Goal: Check status: Check status

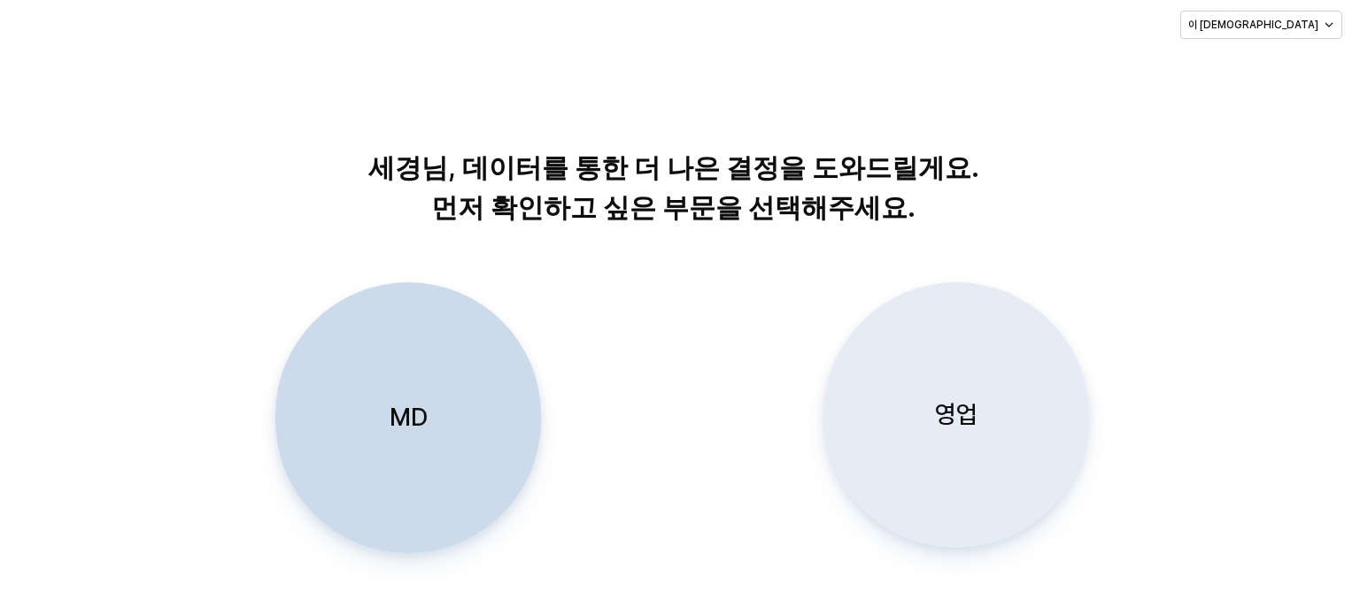
click at [963, 437] on div "영업" at bounding box center [956, 415] width 250 height 264
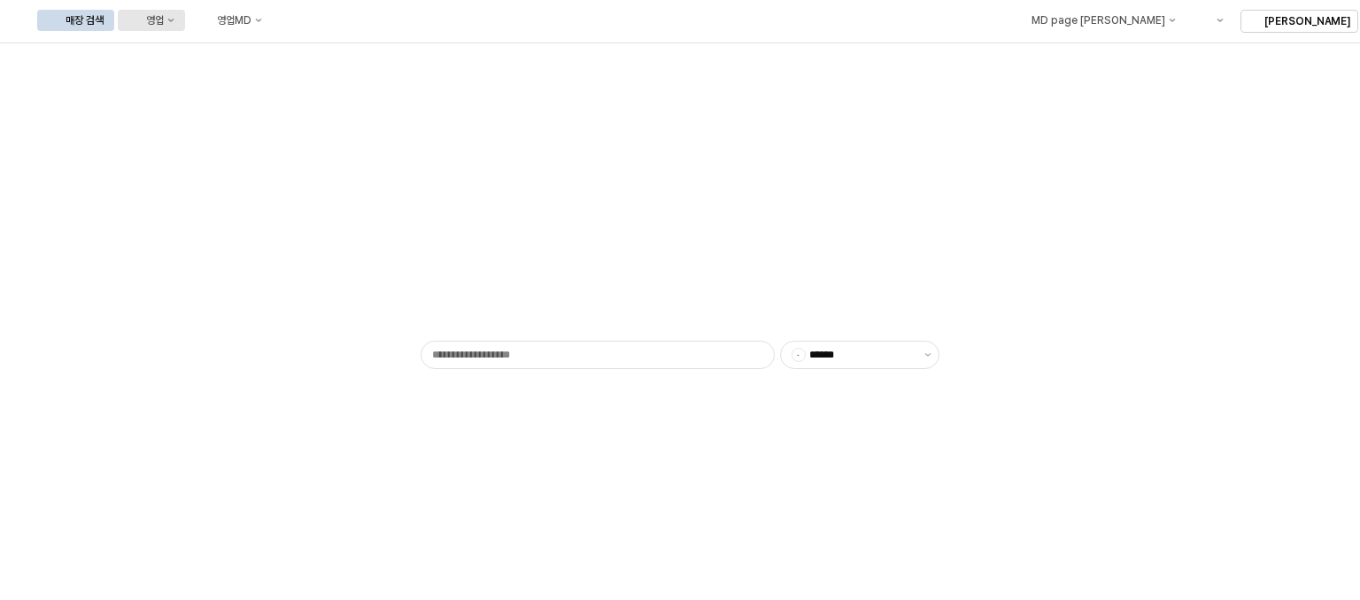
click at [174, 19] on icon "영업" at bounding box center [171, 21] width 6 height 4
click at [316, 56] on div "목표매출 달성현황" at bounding box center [349, 53] width 94 height 14
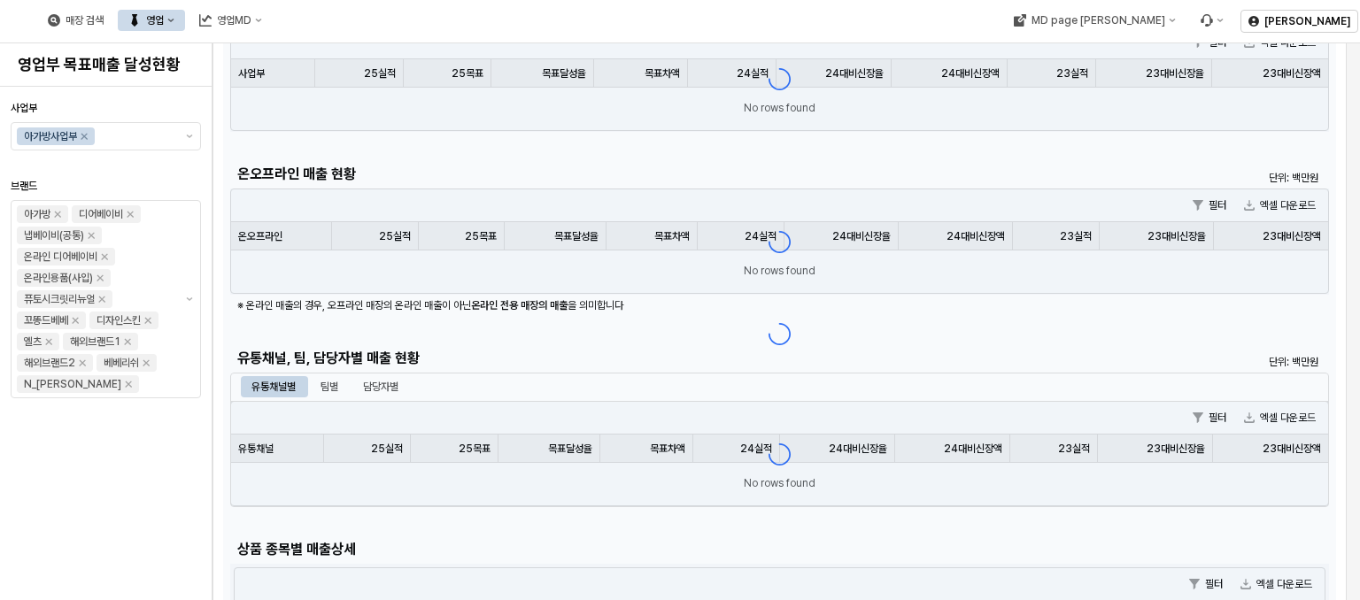
scroll to position [89, 0]
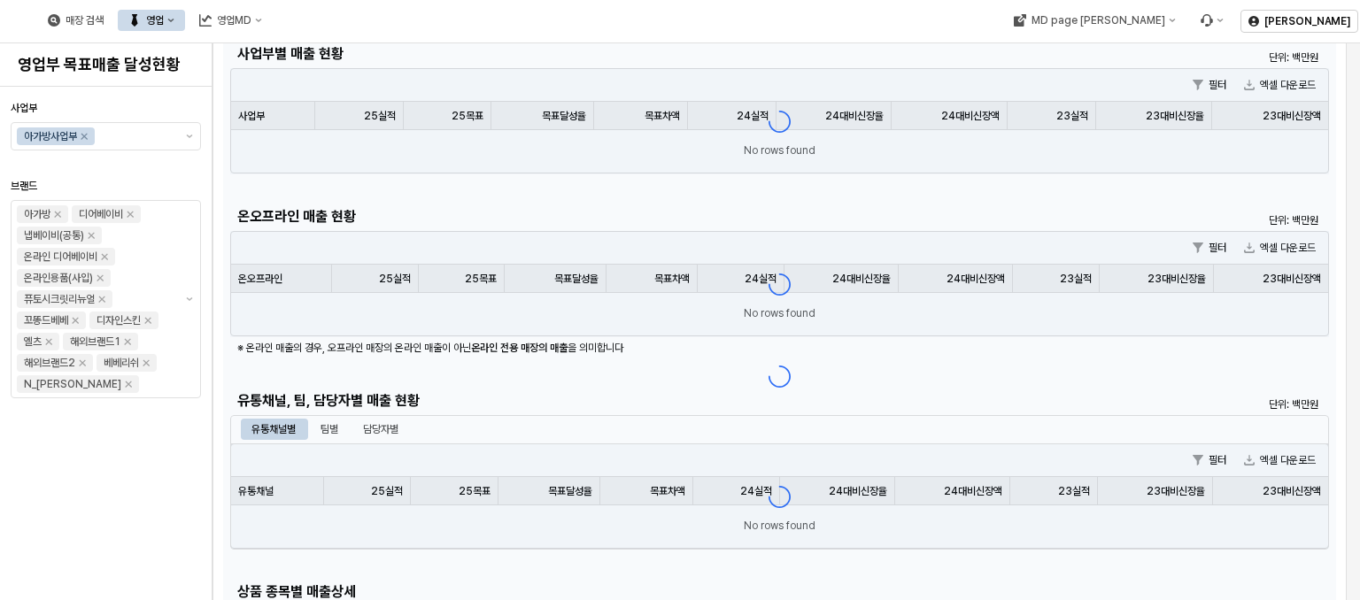
click at [387, 428] on div "App Frame" at bounding box center [779, 376] width 1113 height 680
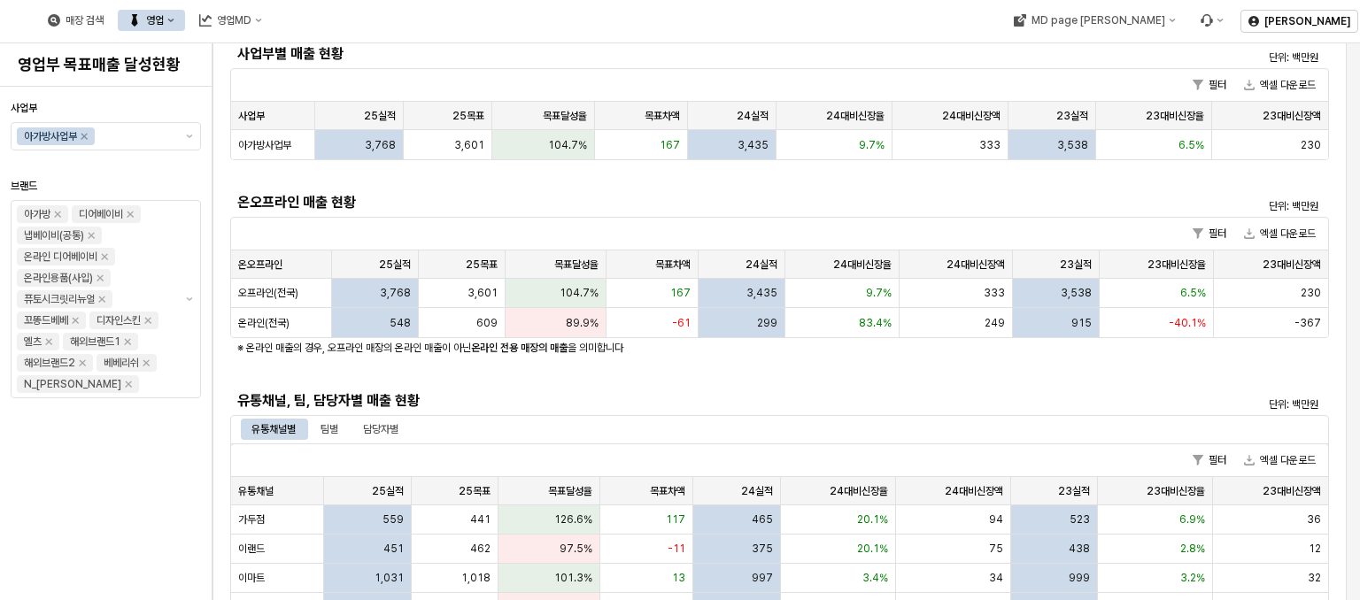
click at [517, 22] on div "매장 검색 영업 영업MD" at bounding box center [519, 20] width 1039 height 37
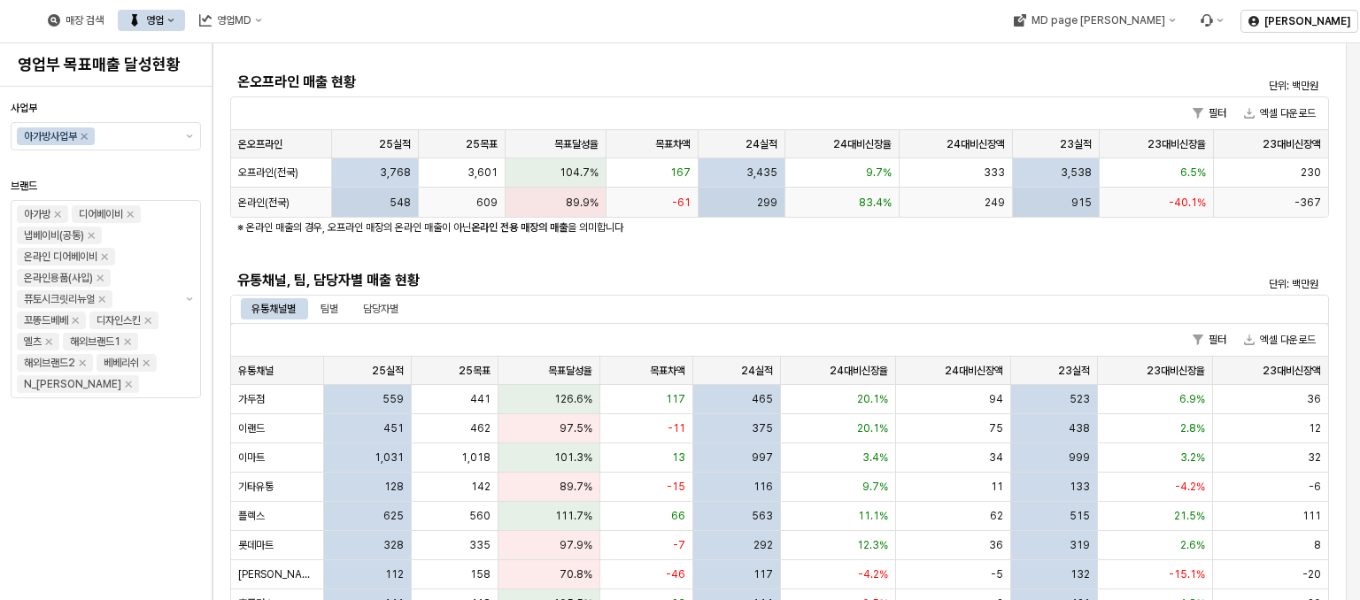
scroll to position [354, 0]
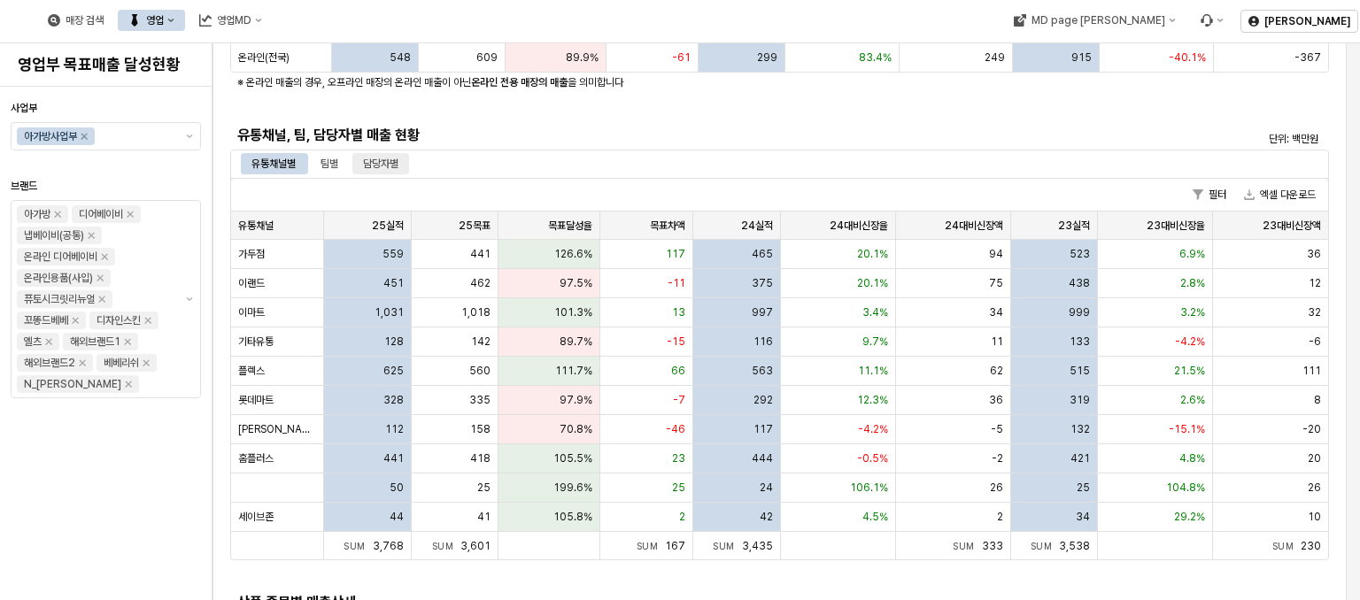
click at [371, 161] on div "담당자별" at bounding box center [380, 163] width 35 height 21
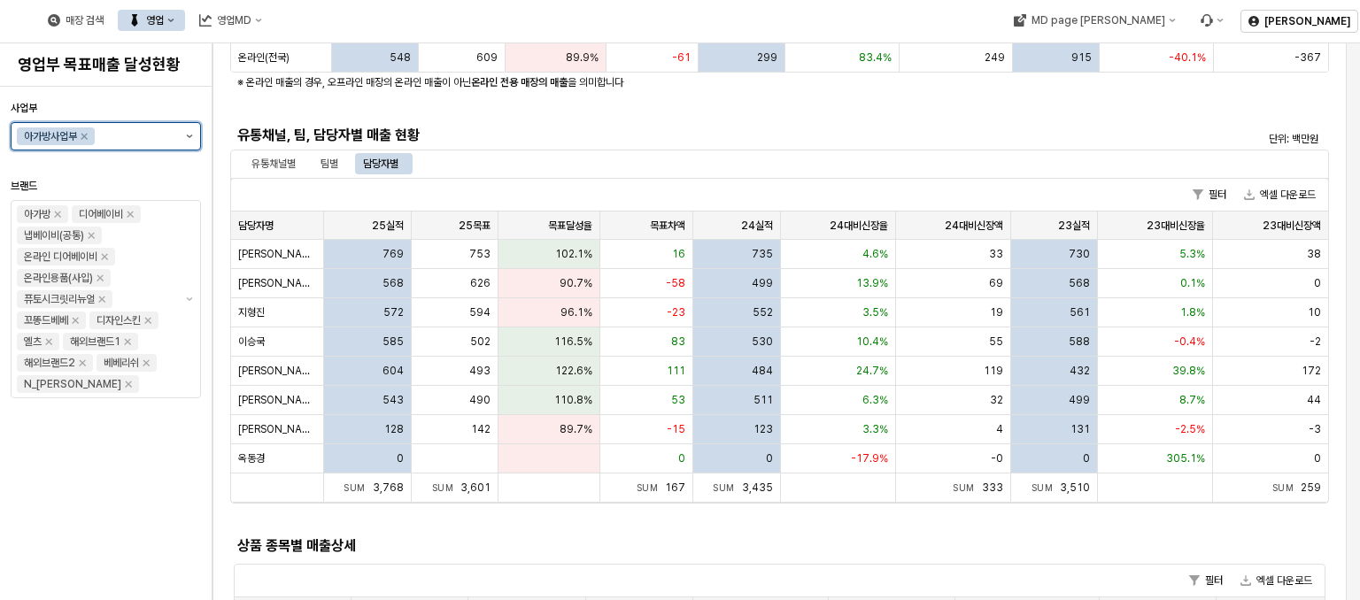
click at [187, 132] on button "제안 사항 표시" at bounding box center [189, 136] width 21 height 27
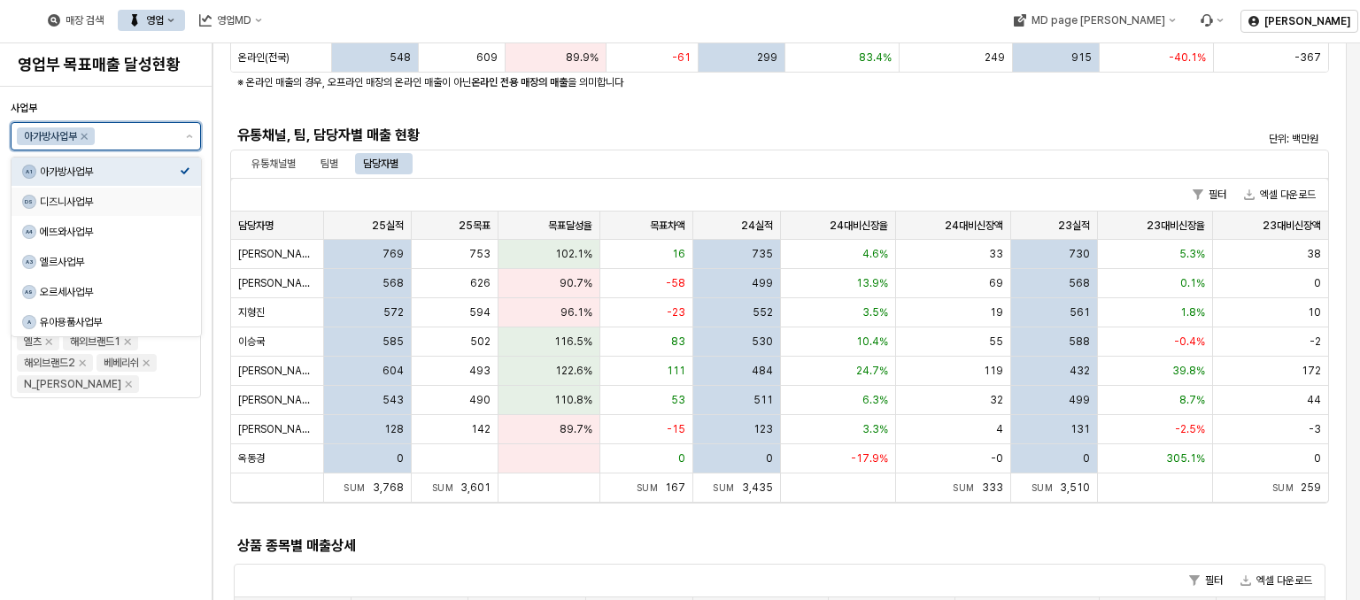
click at [113, 209] on div "DS 디즈니사업부" at bounding box center [101, 202] width 158 height 18
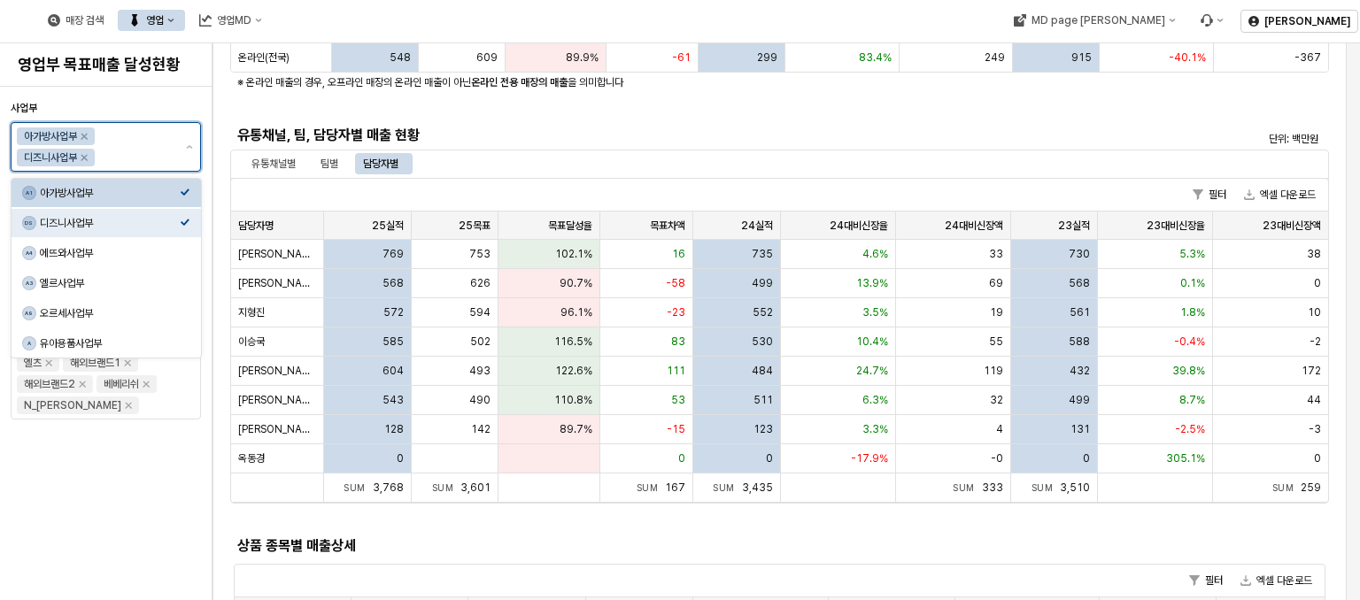
click at [142, 192] on div "아가방사업부" at bounding box center [110, 193] width 140 height 14
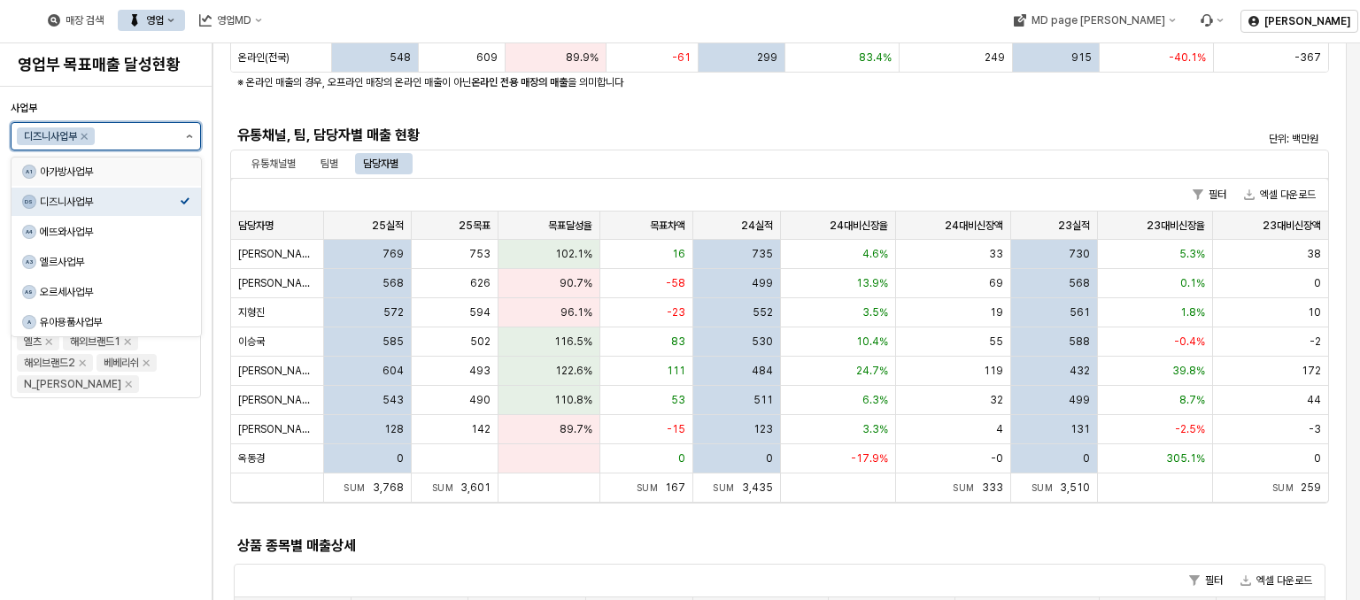
click at [193, 132] on button "제안 사항 표시" at bounding box center [189, 136] width 21 height 27
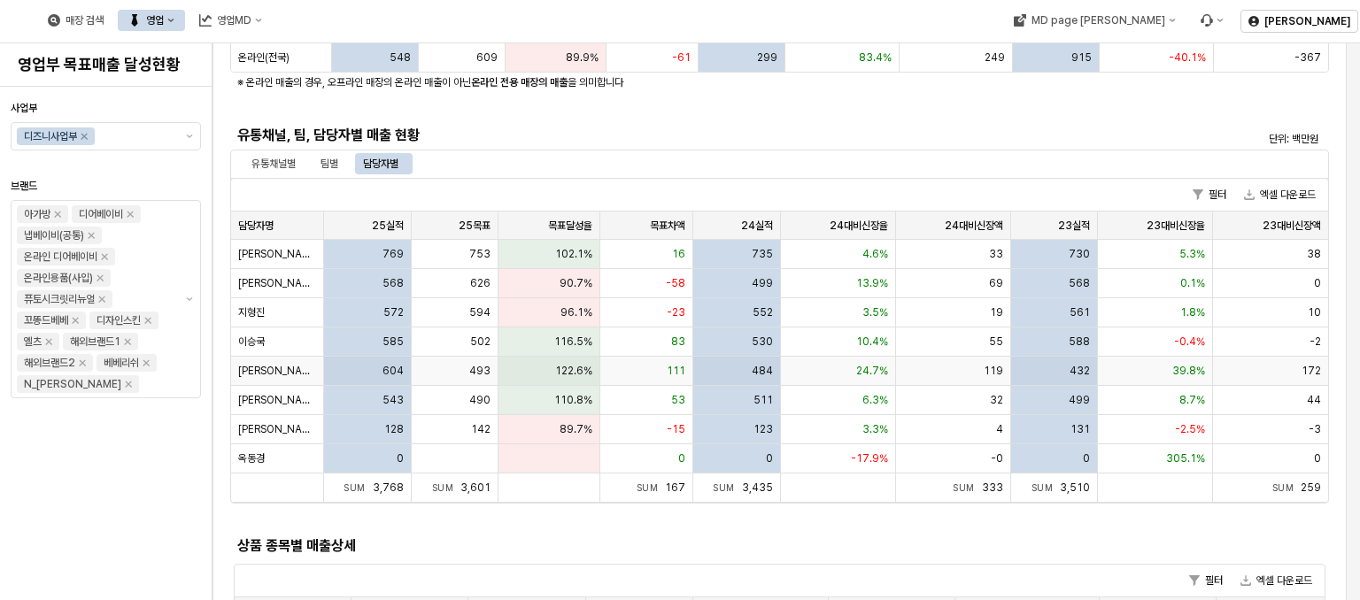
click at [281, 363] on div "[PERSON_NAME]" at bounding box center [277, 371] width 93 height 29
click at [269, 314] on div "지형진" at bounding box center [277, 312] width 93 height 29
click at [251, 311] on span "지형진" at bounding box center [251, 312] width 27 height 14
click at [727, 320] on div "552" at bounding box center [737, 312] width 88 height 29
click at [185, 126] on button "제안 사항 표시" at bounding box center [189, 136] width 21 height 27
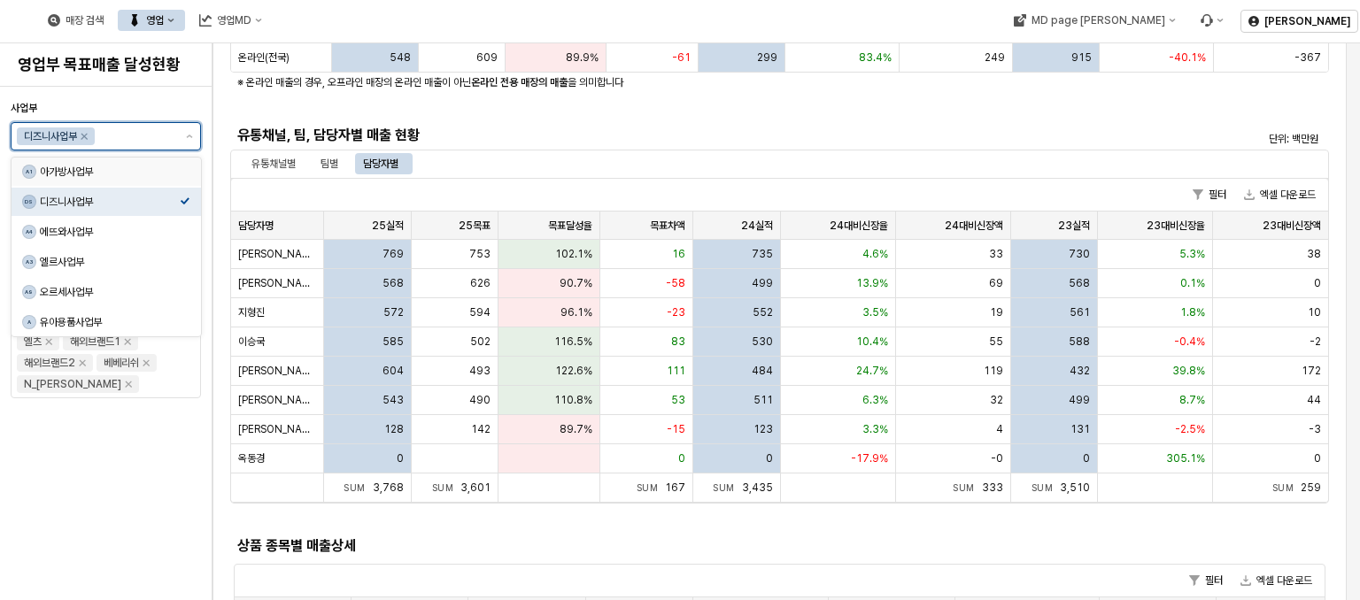
click at [135, 163] on div "A1 아가방사업부" at bounding box center [101, 172] width 158 height 18
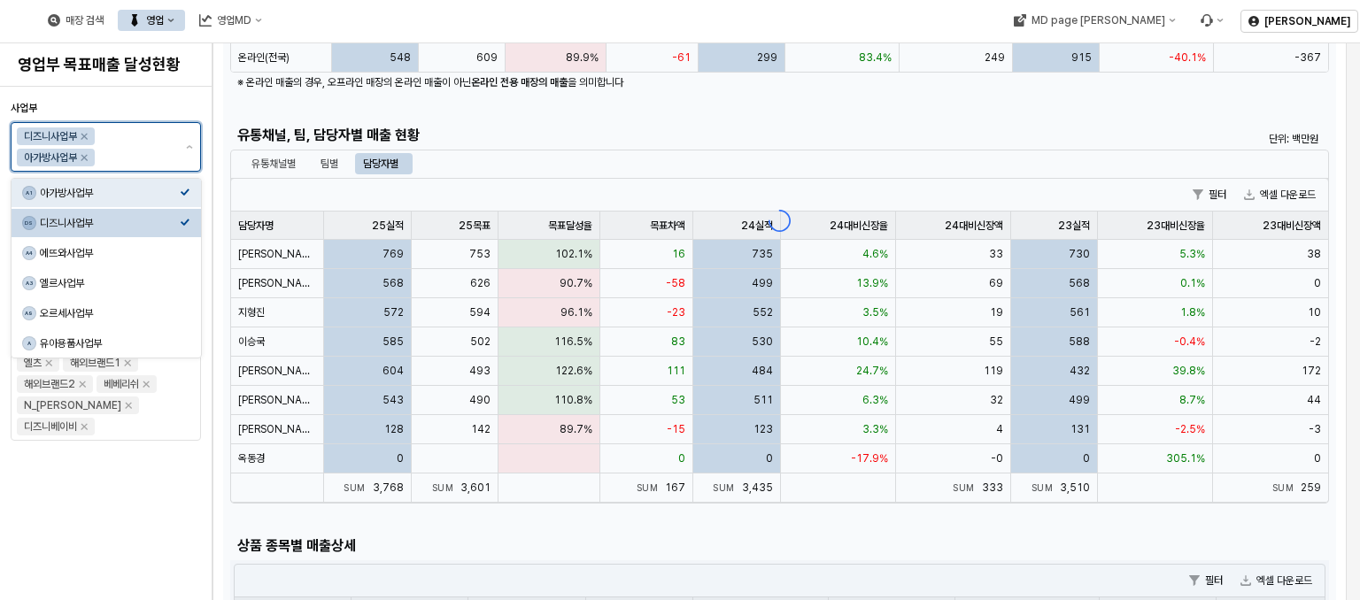
click at [165, 226] on div "디즈니사업부" at bounding box center [110, 223] width 140 height 14
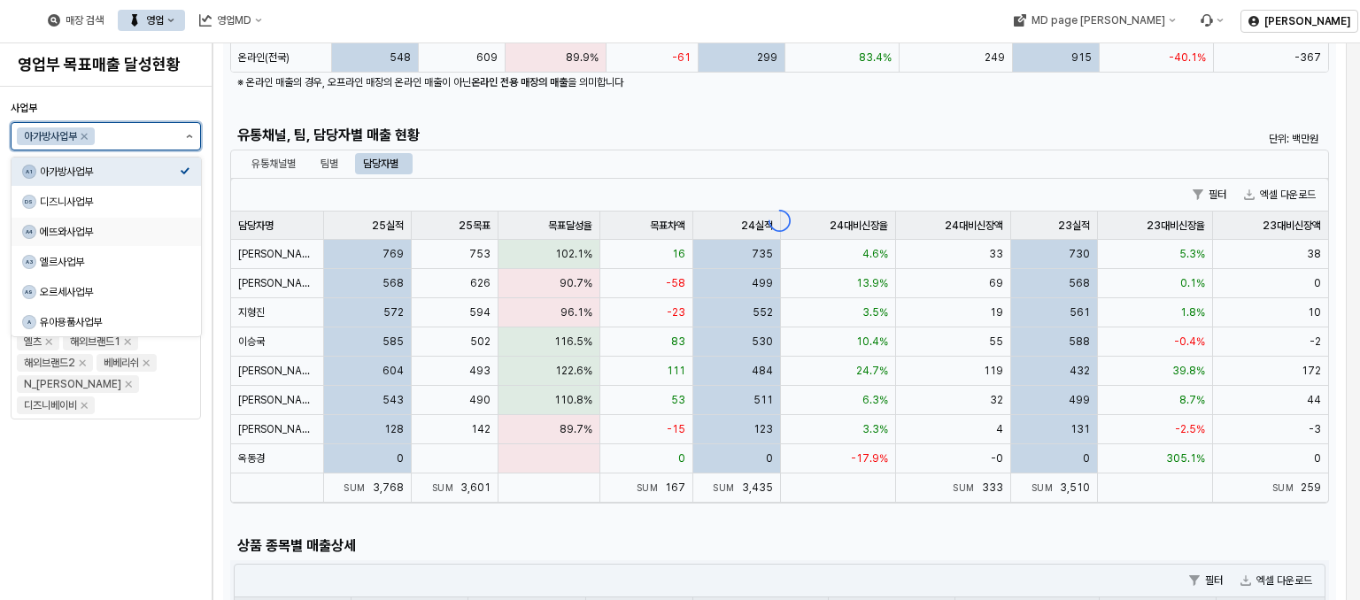
click at [194, 134] on button "제안 사항 표시" at bounding box center [189, 136] width 21 height 27
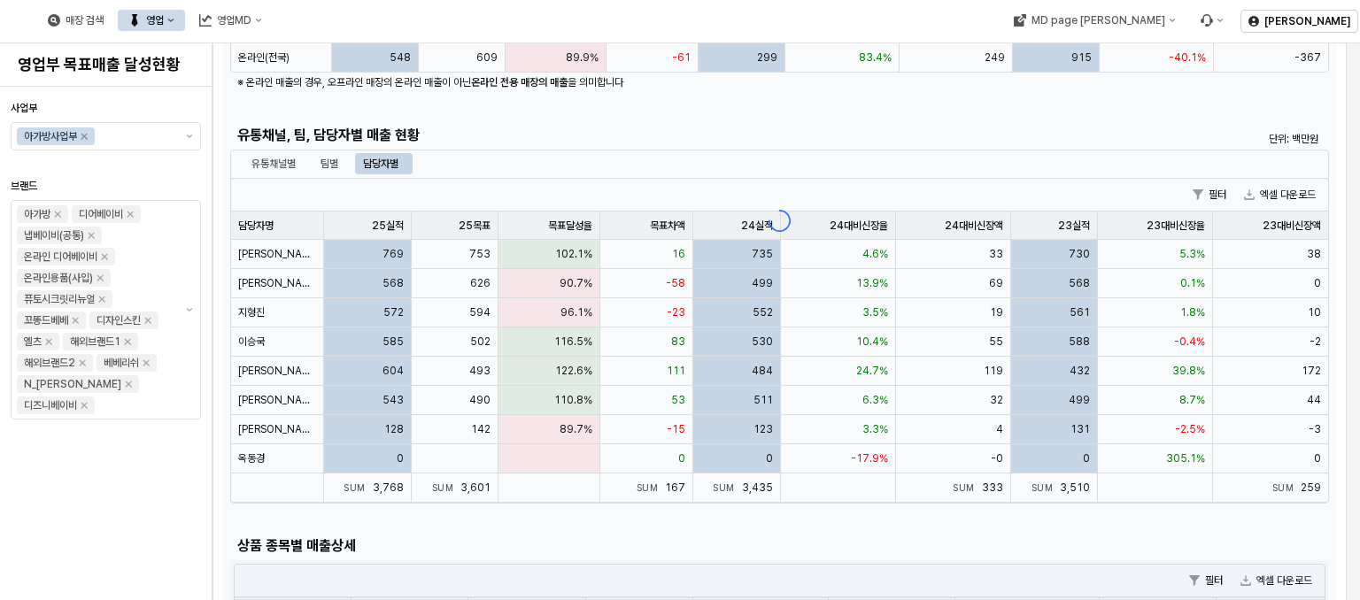
click at [282, 312] on div "App Frame" at bounding box center [779, 220] width 1113 height 899
click at [255, 310] on div "App Frame" at bounding box center [779, 220] width 1113 height 899
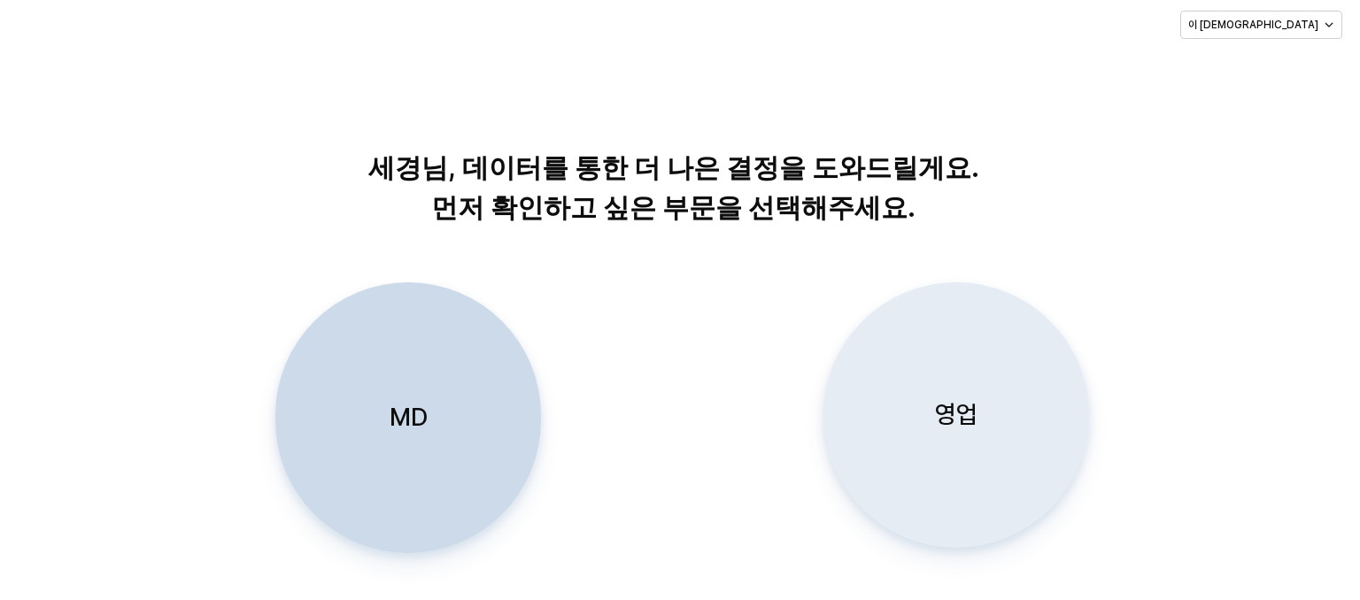
click at [935, 334] on div "영업" at bounding box center [956, 415] width 250 height 264
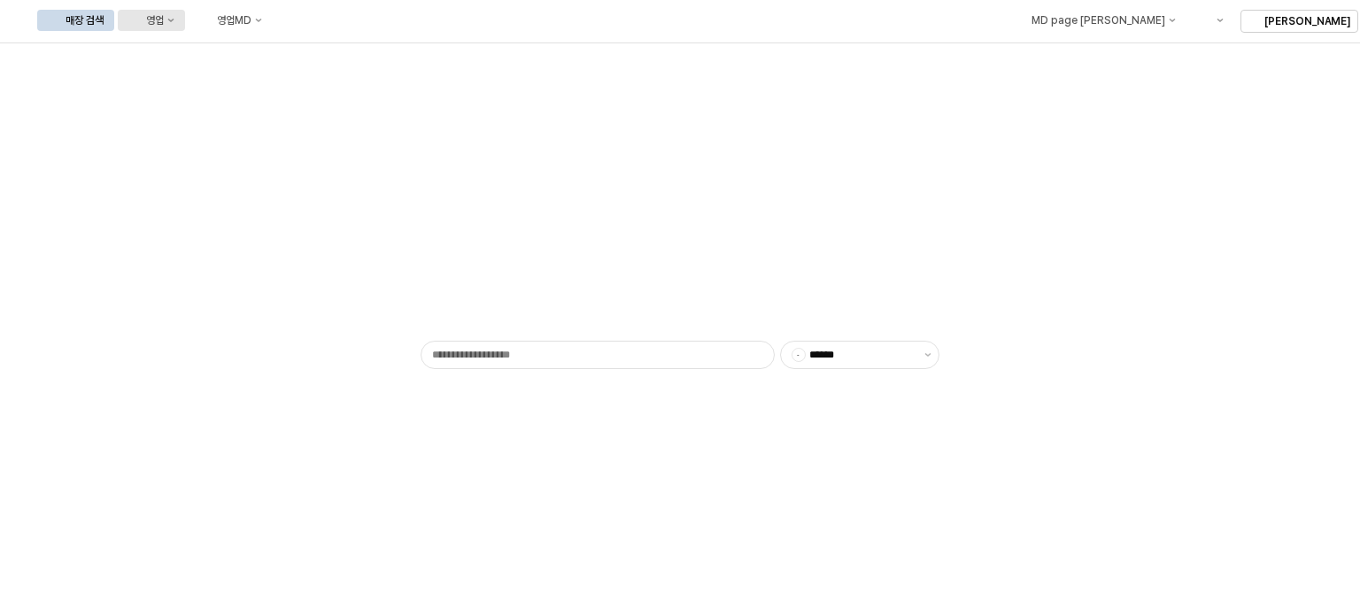
click at [164, 24] on div "영업" at bounding box center [155, 20] width 18 height 12
click at [334, 58] on div "목표매출 달성현황" at bounding box center [349, 53] width 94 height 14
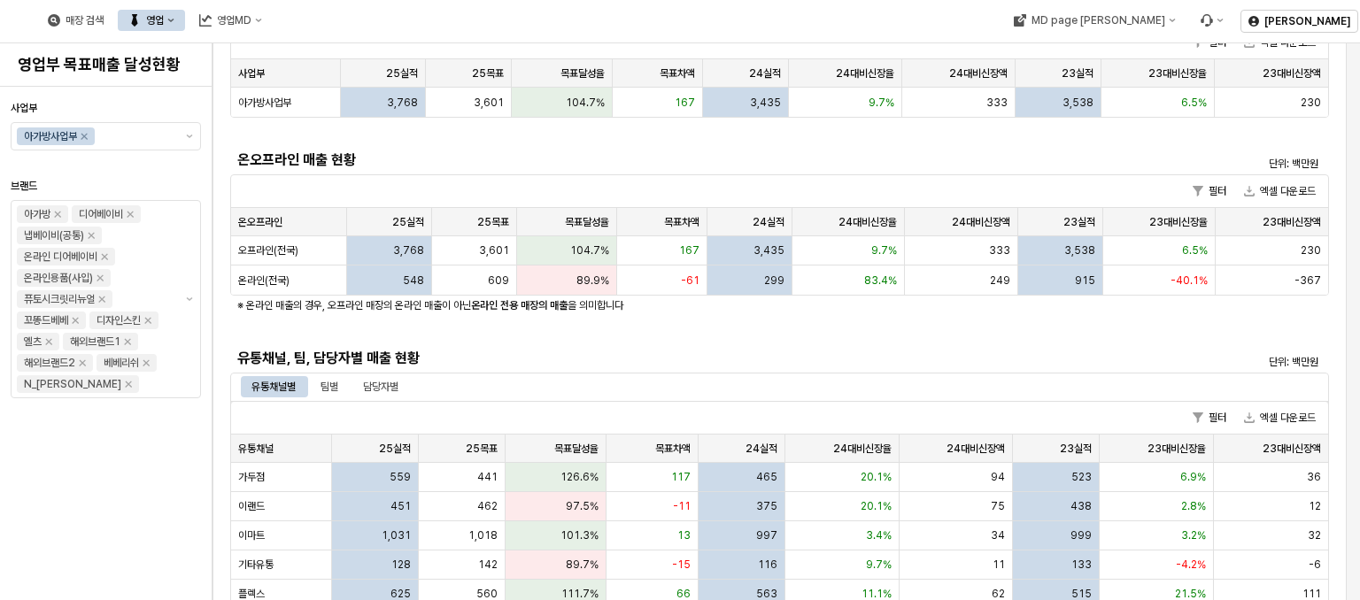
scroll to position [266, 0]
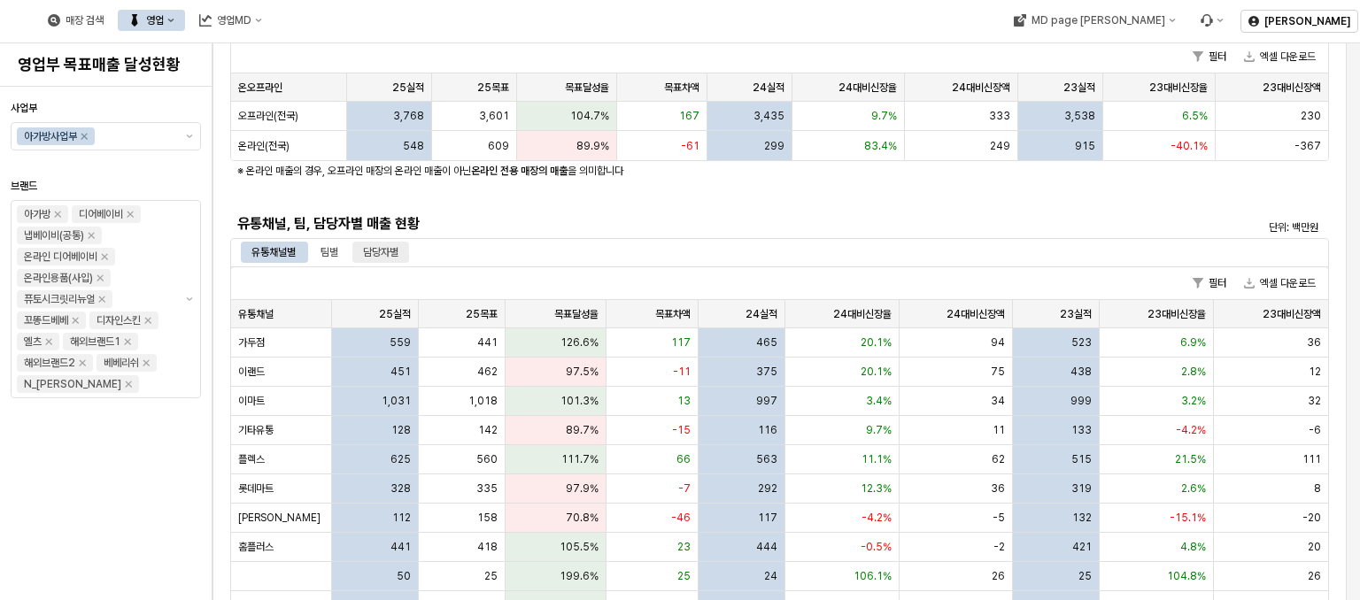
click at [379, 246] on div "담당자별" at bounding box center [380, 252] width 35 height 21
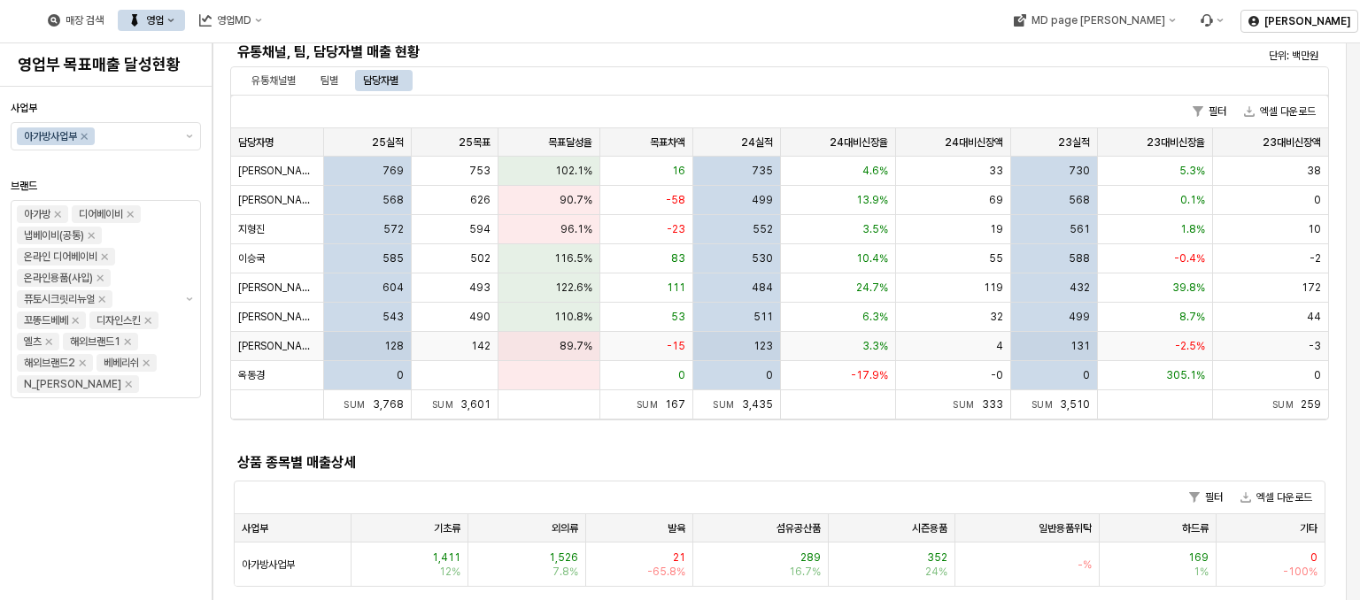
scroll to position [443, 0]
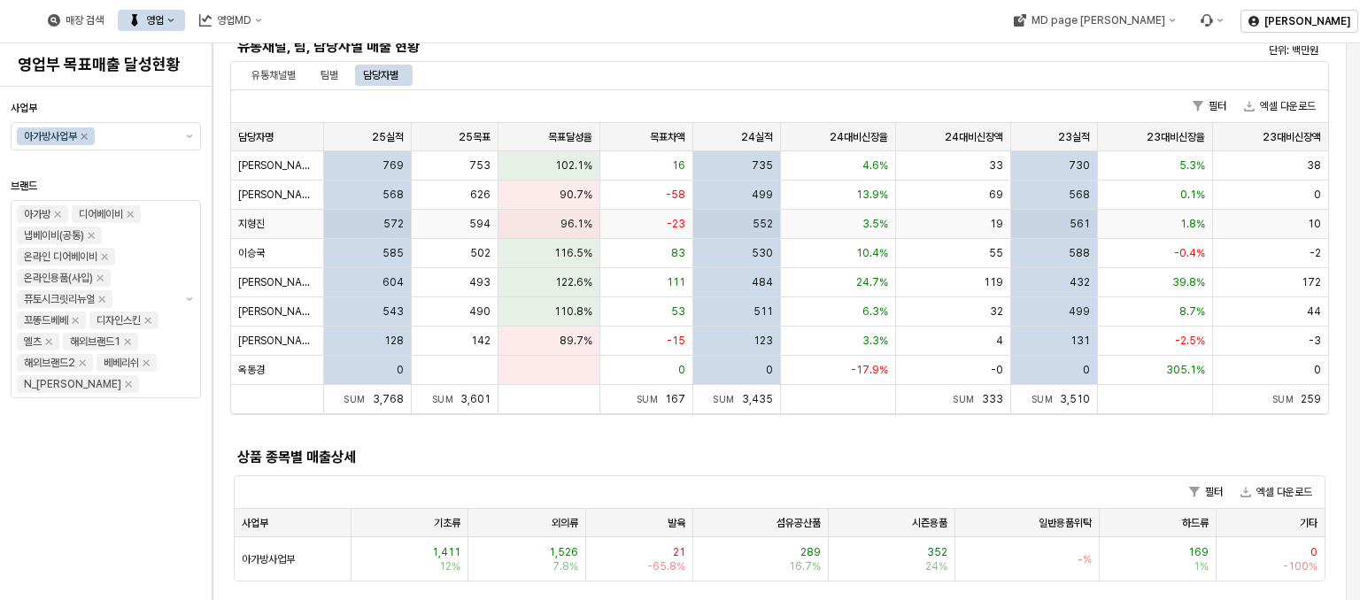
click at [268, 221] on div "지형진" at bounding box center [277, 224] width 93 height 29
